Goal: Find specific page/section: Find specific page/section

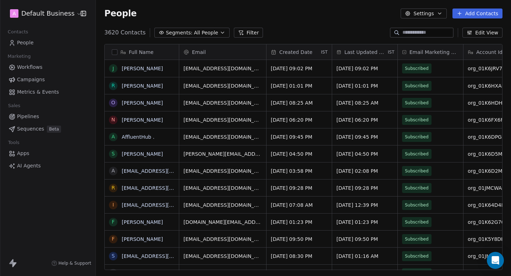
scroll to position [243, 415]
click at [56, 11] on html "A Default Business Contacts People Marketing Workflows Campaigns Metrics & Even…" at bounding box center [255, 138] width 511 height 276
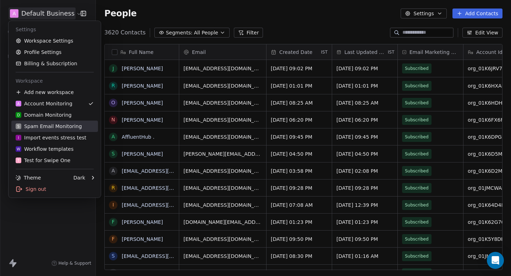
click at [56, 124] on div "S Spam Email Monitoring" at bounding box center [49, 126] width 66 height 7
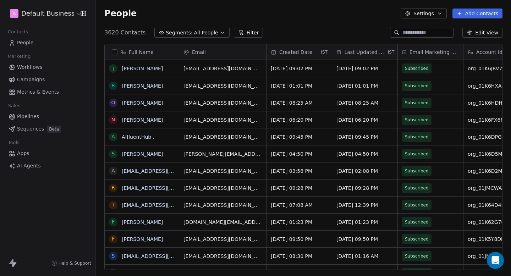
click at [50, 17] on html "A Default Business Contacts People Marketing Workflows Campaigns Metrics & Even…" at bounding box center [255, 138] width 511 height 276
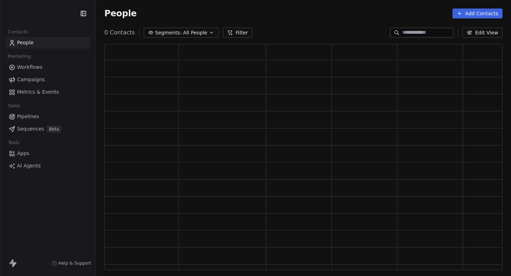
scroll to position [226, 398]
click at [44, 12] on html "Contacts People Marketing Workflows Campaigns Metrics & Events Sales Pipelines …" at bounding box center [255, 138] width 511 height 276
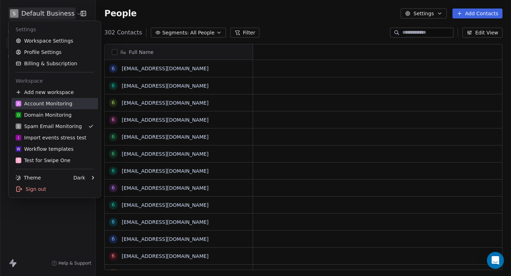
scroll to position [243, 415]
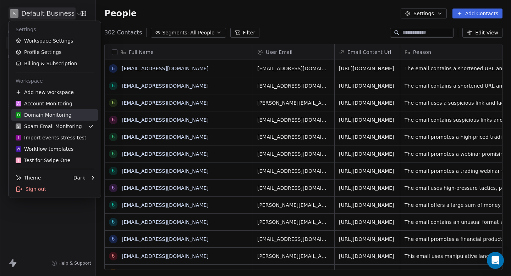
click at [47, 114] on div "D Domain Monitoring" at bounding box center [44, 114] width 56 height 7
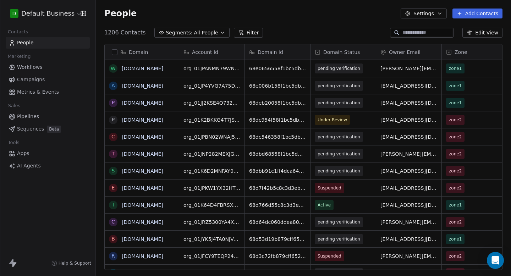
scroll to position [243, 415]
click at [405, 32] on input at bounding box center [427, 32] width 50 height 7
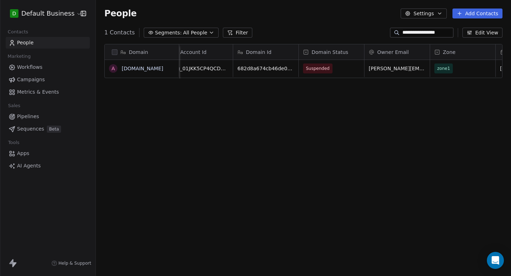
scroll to position [0, 0]
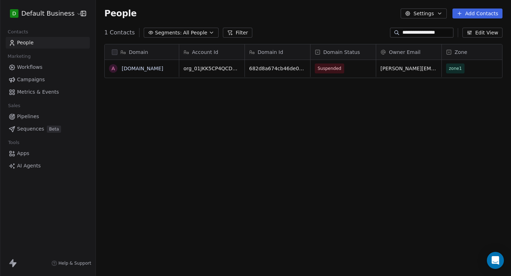
type input "**********"
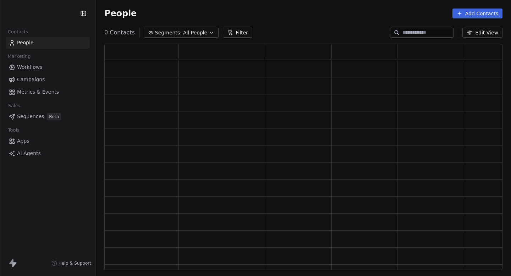
scroll to position [226, 398]
